Goal: Transaction & Acquisition: Purchase product/service

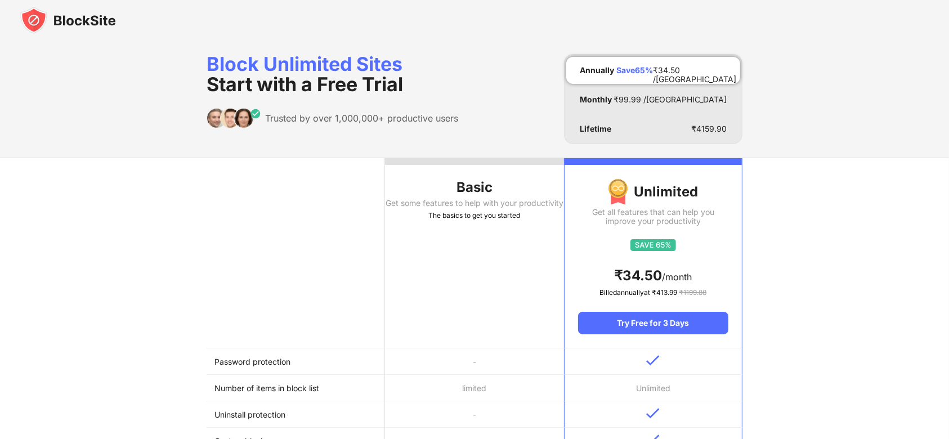
click at [99, 23] on img at bounding box center [68, 20] width 96 height 27
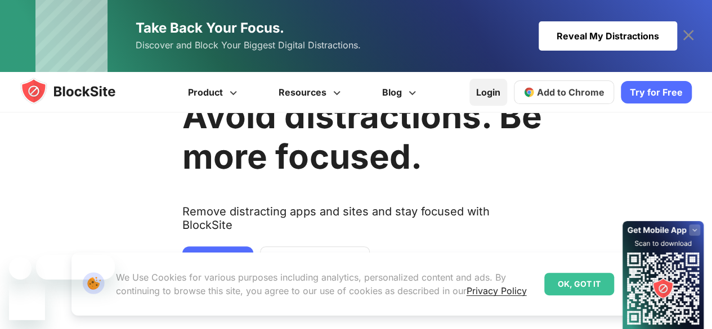
click at [489, 97] on link "Login" at bounding box center [488, 92] width 38 height 27
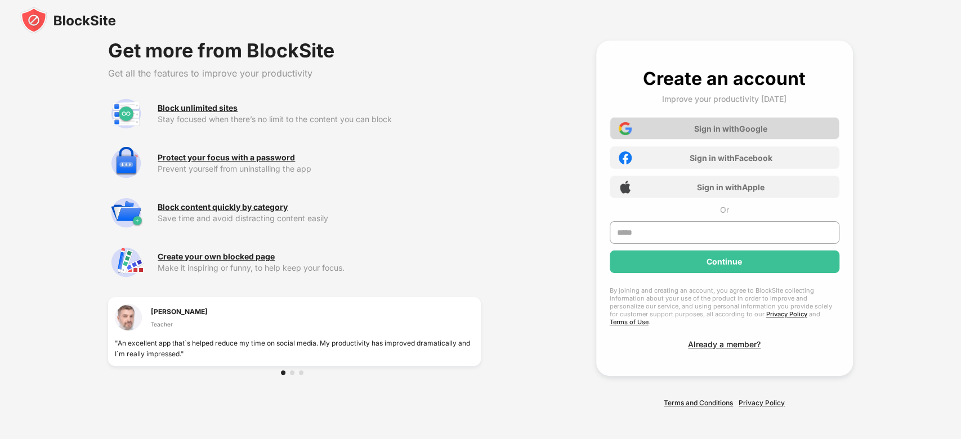
click at [739, 127] on div "Sign in with Google" at bounding box center [730, 129] width 73 height 10
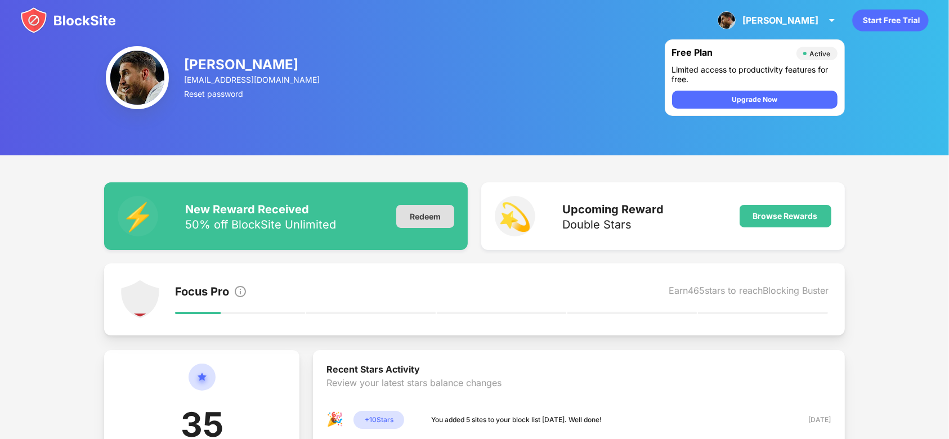
click at [419, 211] on div "Redeem" at bounding box center [425, 216] width 58 height 23
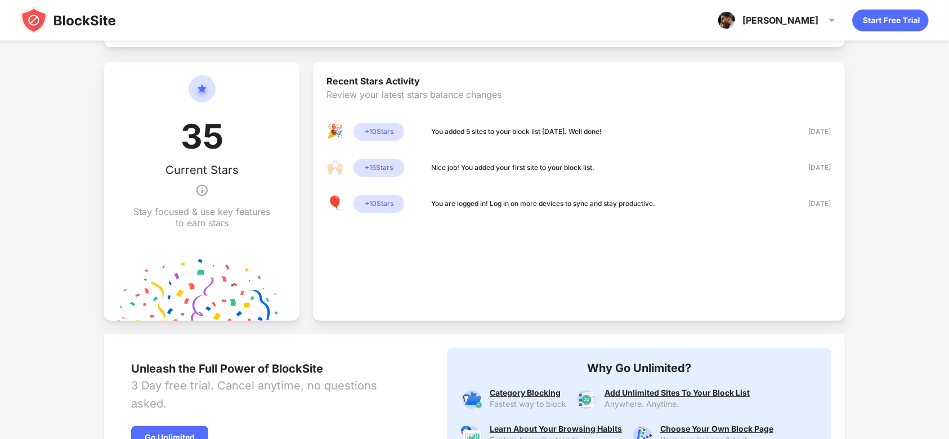
scroll to position [254, 0]
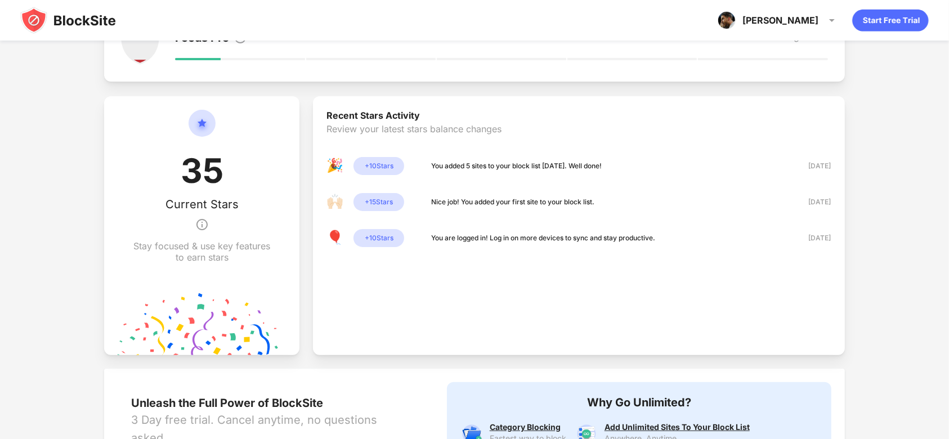
click at [390, 164] on div "+ 10 Stars" at bounding box center [379, 166] width 51 height 18
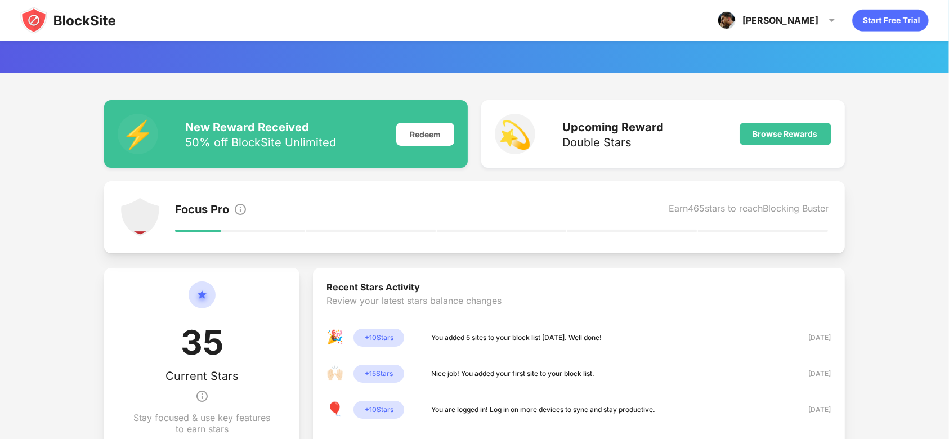
scroll to position [0, 0]
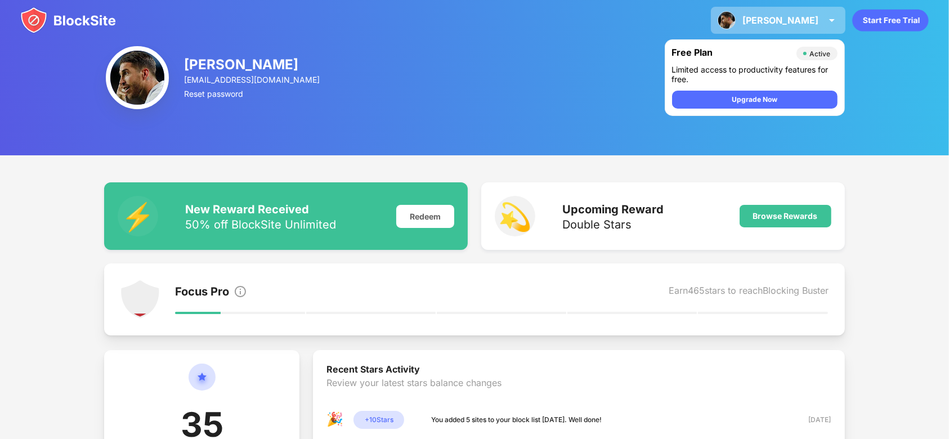
click at [820, 20] on div "Rakshit Rakshit Acharya View Account Insights Premium Rewards Settings Support …" at bounding box center [778, 20] width 135 height 27
